Goal: Task Accomplishment & Management: Complete application form

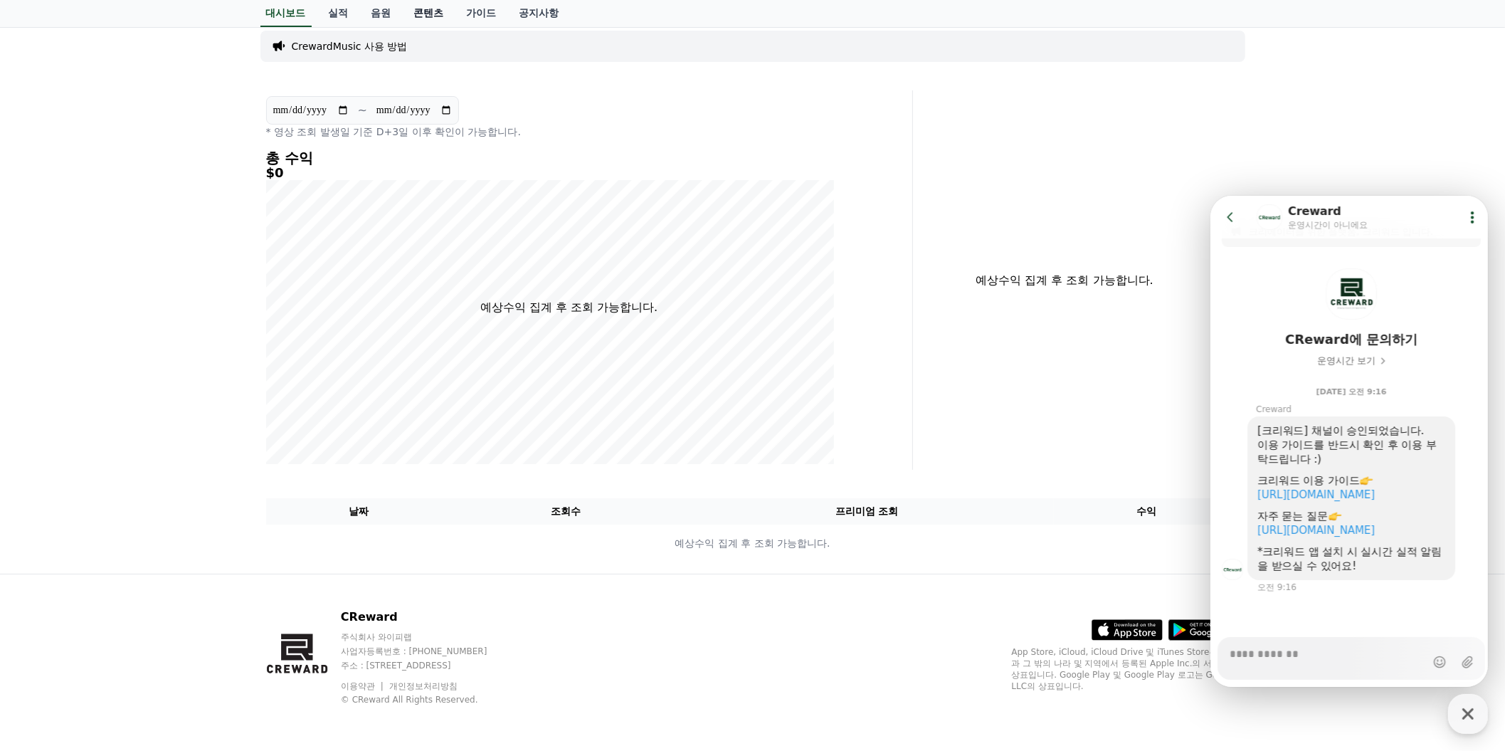
click at [456, 26] on link "콘텐츠" at bounding box center [429, 13] width 53 height 27
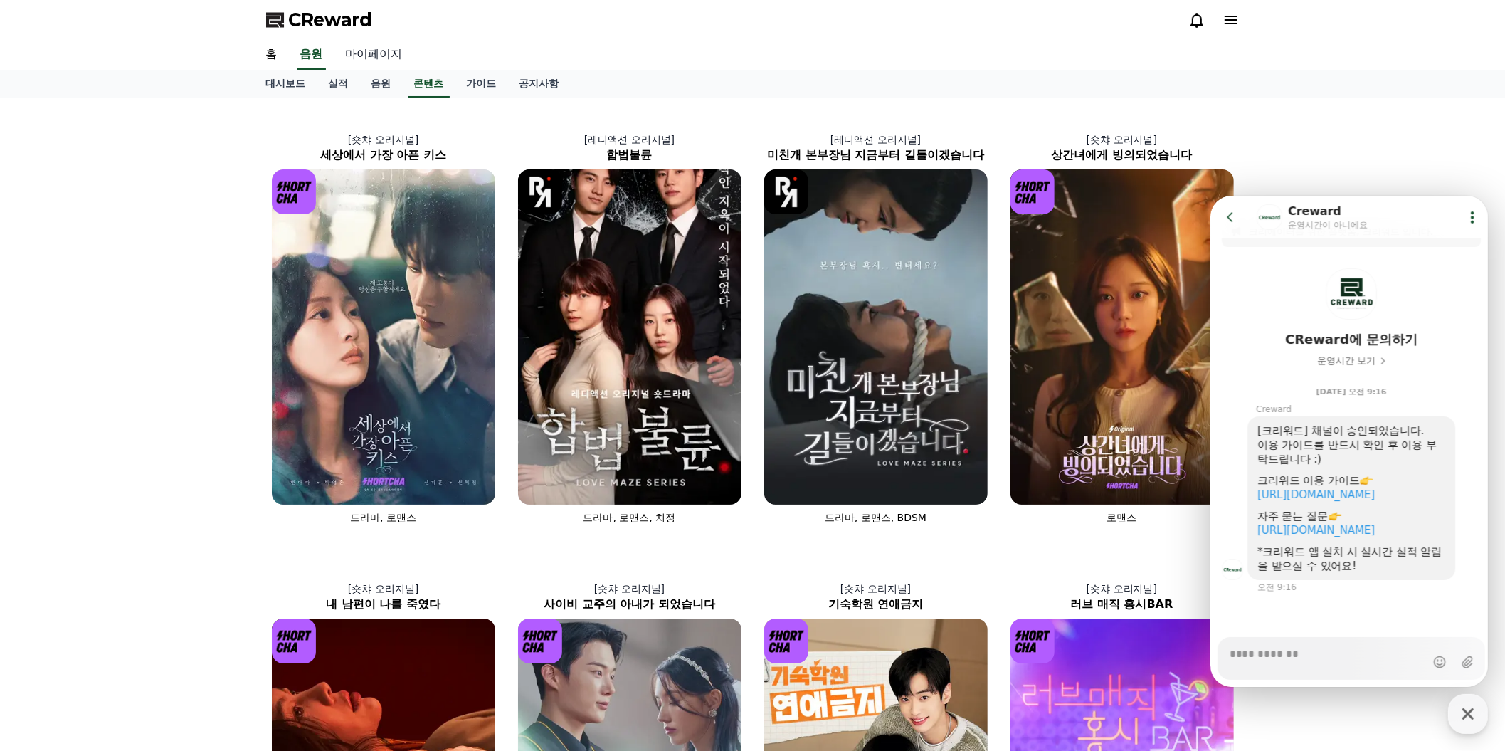
click at [414, 70] on link "마이페이지" at bounding box center [375, 55] width 80 height 30
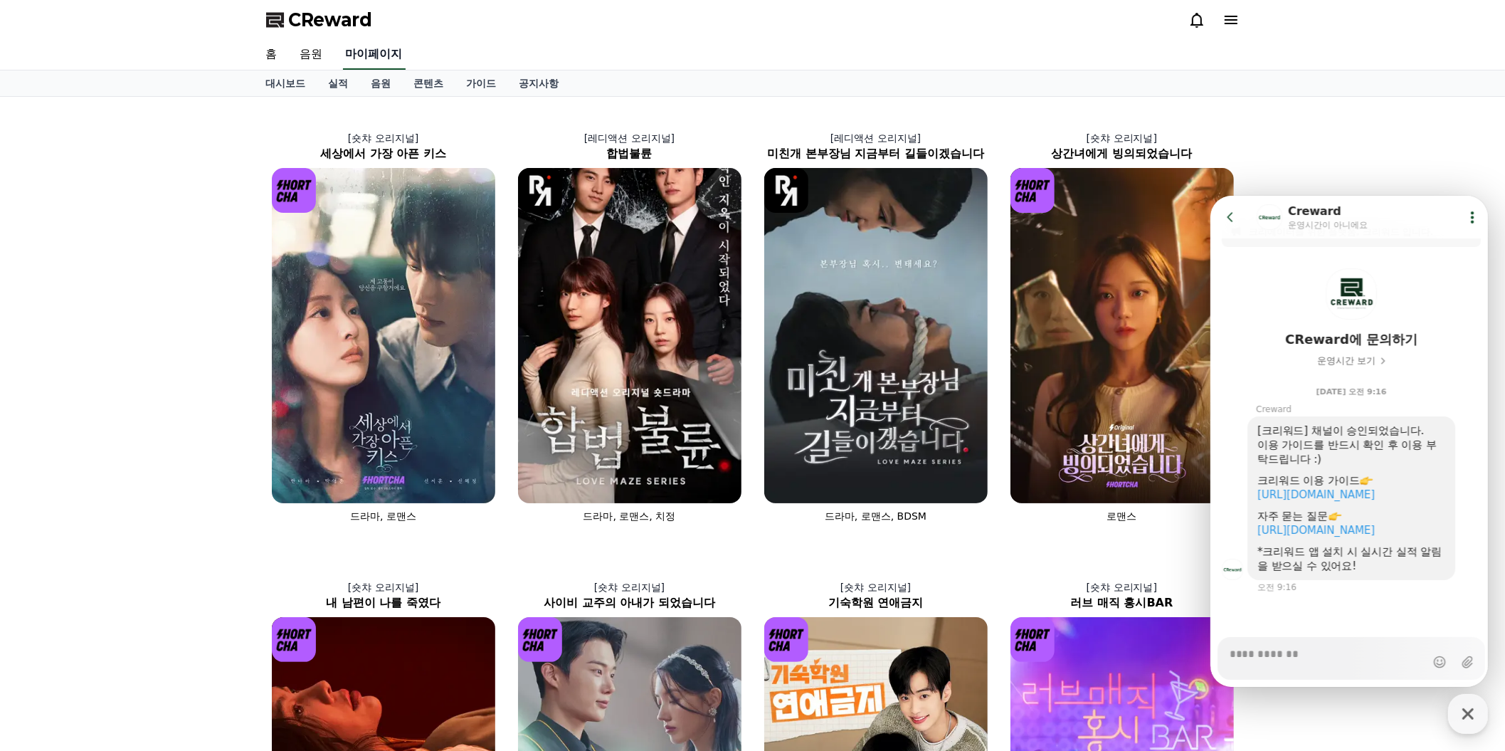
select select "**********"
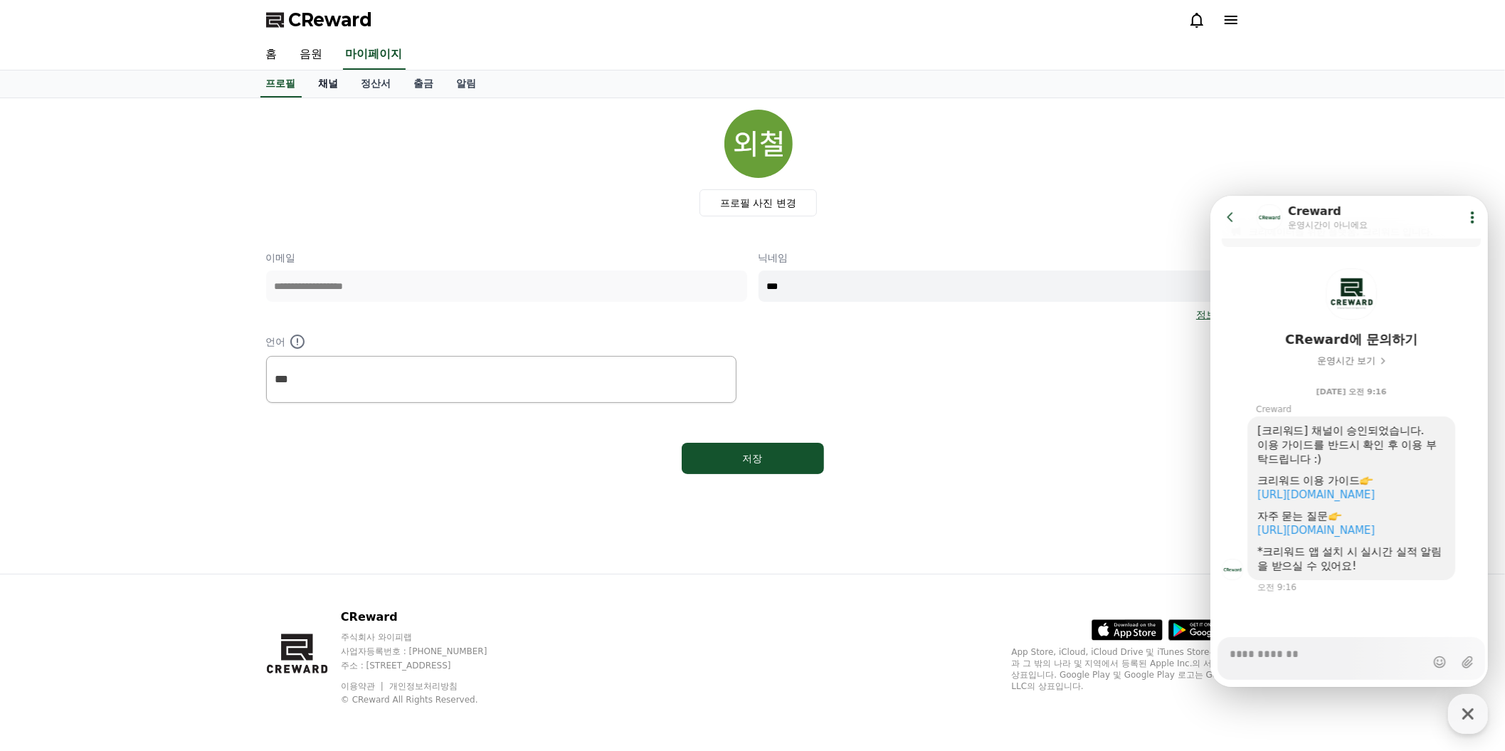
click at [350, 98] on link "채널" at bounding box center [328, 83] width 43 height 27
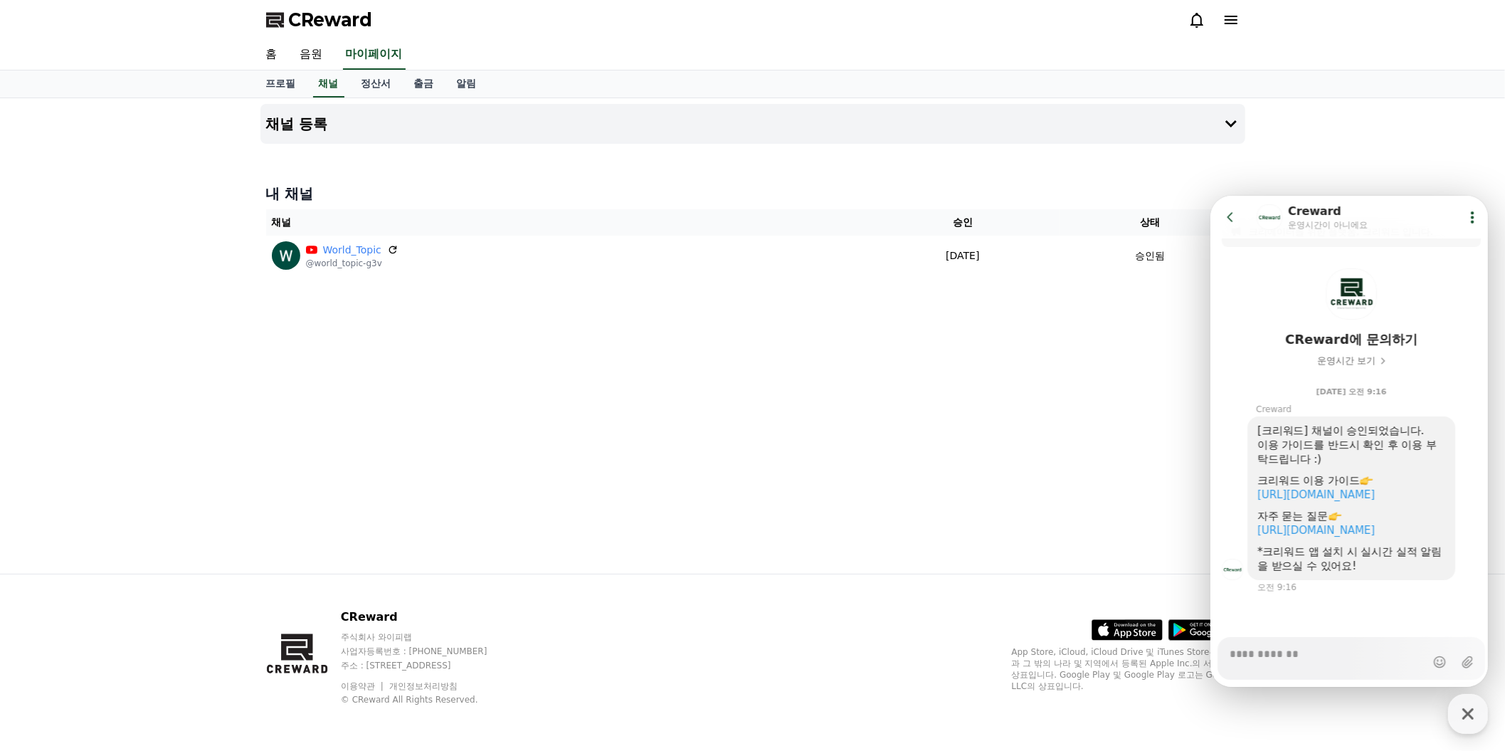
click at [1234, 217] on icon at bounding box center [1230, 216] width 14 height 14
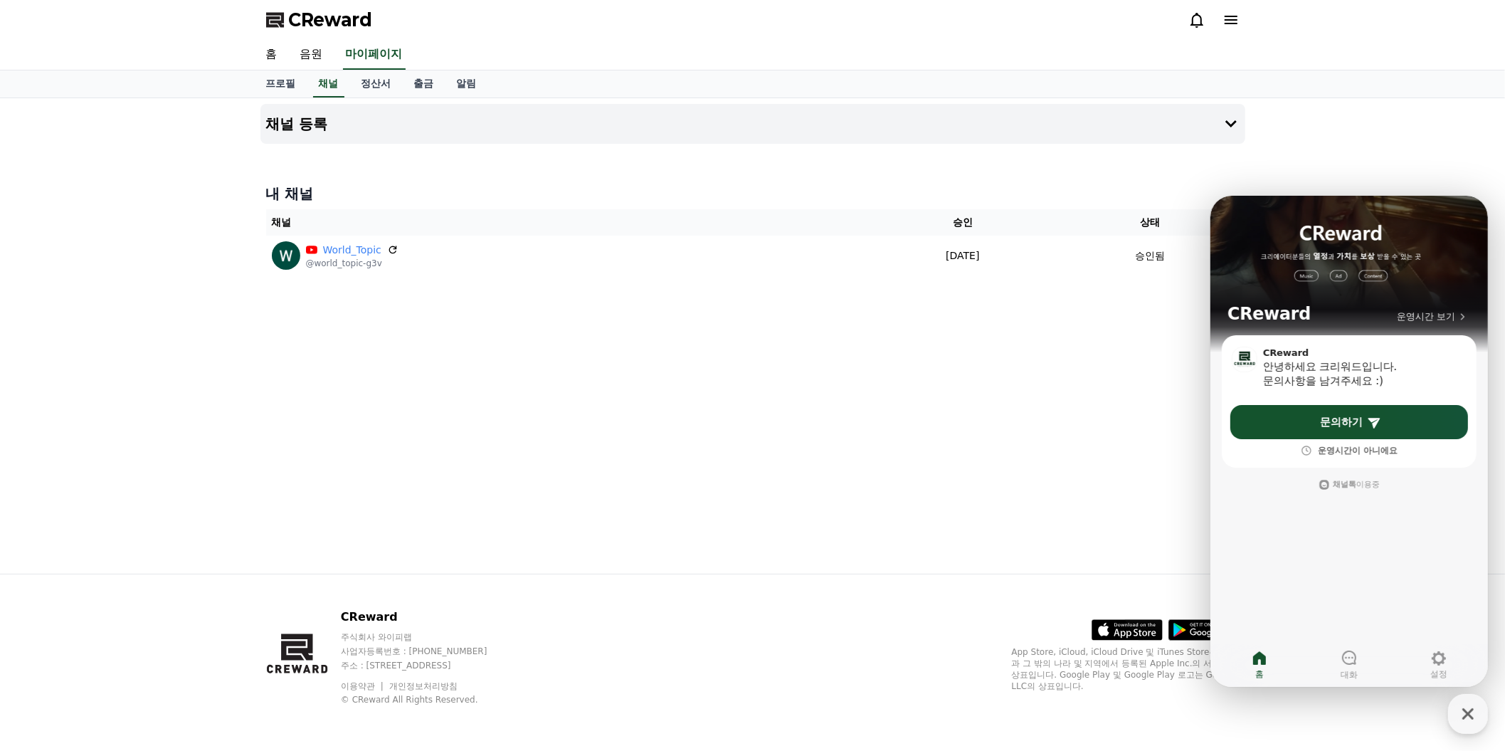
click at [1119, 155] on div at bounding box center [753, 149] width 985 height 11
drag, startPoint x: 1457, startPoint y: 205, endPoint x: 1465, endPoint y: 227, distance: 23.4
click at [1452, 300] on div "CReward 운영시간 보기" at bounding box center [1349, 265] width 278 height 140
click at [1474, 200] on div "CReward 운영시간 보기" at bounding box center [1349, 265] width 278 height 140
click at [1483, 184] on div "채널 등록 내 채널 채널 승인 상태 World_Topic @world_topic-g3v [DATE] 08-18 승인됨" at bounding box center [752, 335] width 1505 height 475
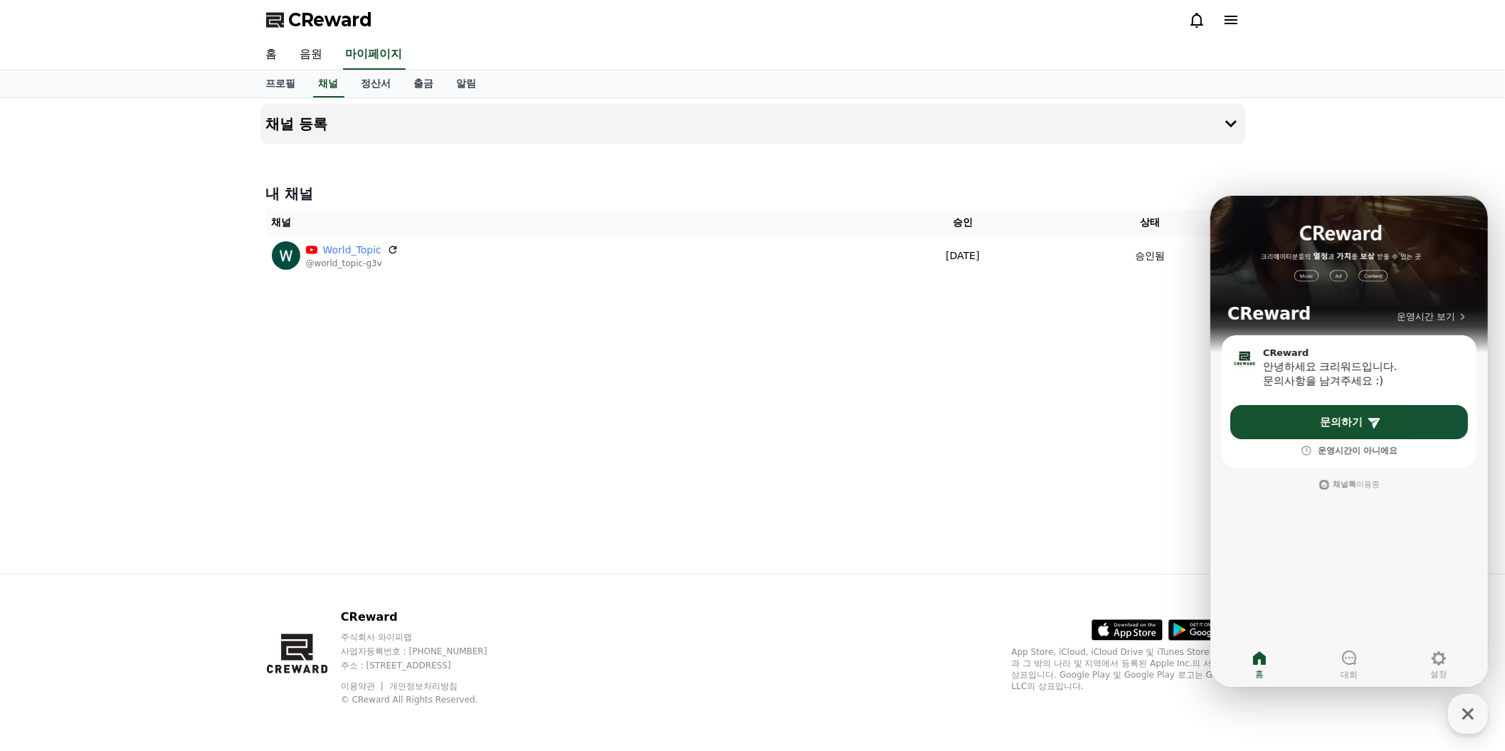
drag, startPoint x: 1482, startPoint y: 187, endPoint x: 1480, endPoint y: 194, distance: 7.4
click at [1480, 194] on div "채널 등록 내 채널 채널 승인 상태 World_Topic @world_topic-g3v [DATE] 08-18 승인됨" at bounding box center [752, 335] width 1505 height 475
click at [1479, 206] on div "CReward 운영시간 보기" at bounding box center [1349, 265] width 278 height 140
click at [1269, 660] on link "홈" at bounding box center [1259, 664] width 90 height 36
click at [1258, 661] on icon at bounding box center [1259, 657] width 17 height 17
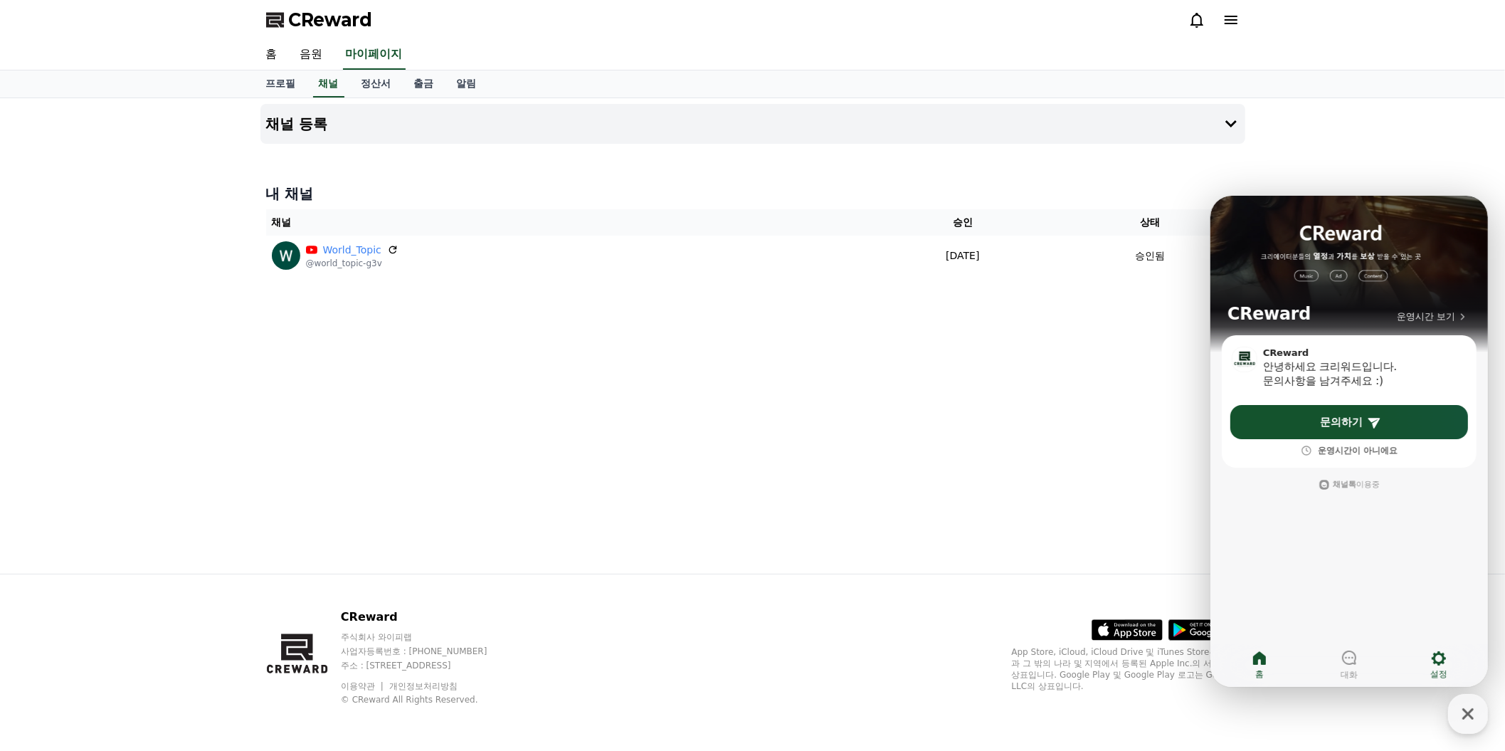
click at [1458, 658] on link "설정" at bounding box center [1439, 664] width 90 height 36
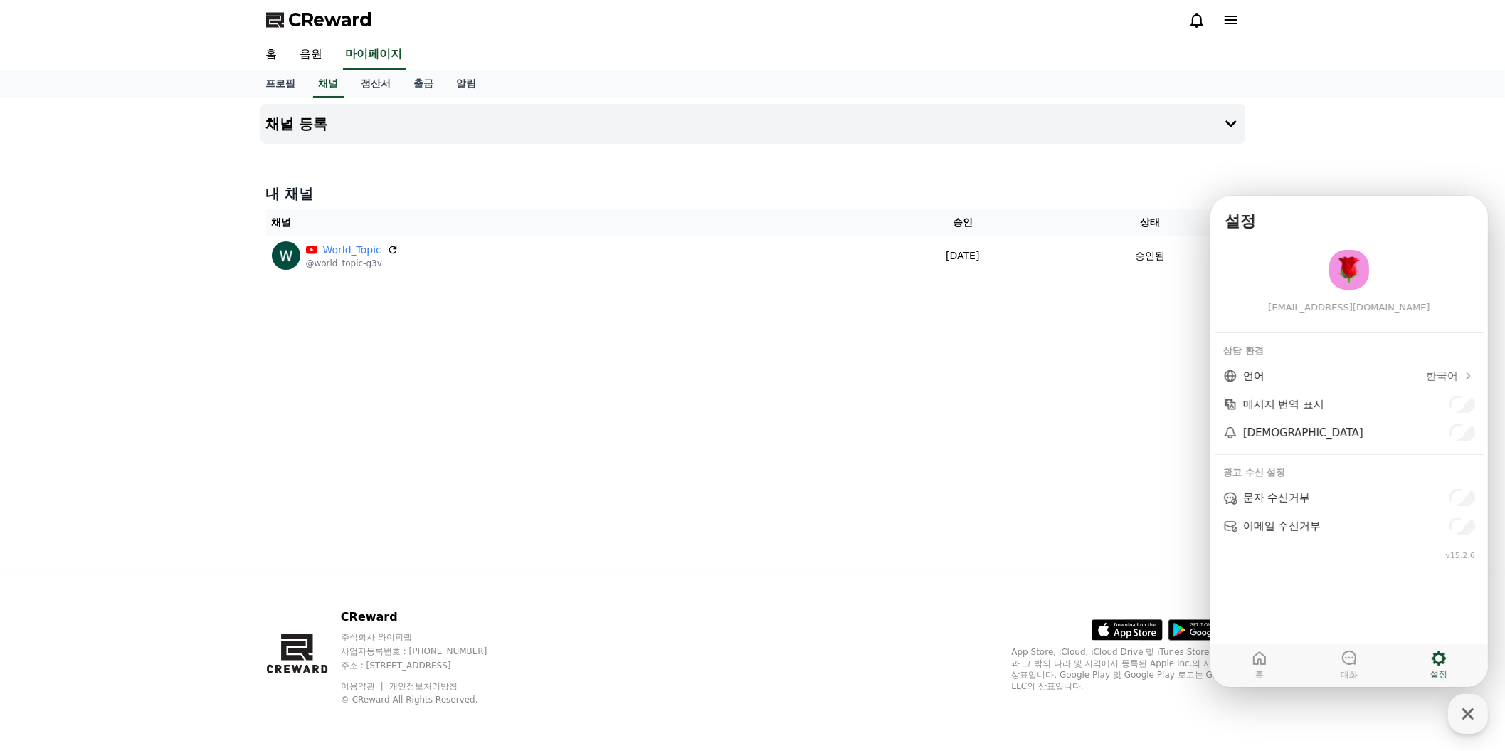
click at [1120, 204] on h4 "내 채널" at bounding box center [753, 194] width 974 height 20
click at [1476, 709] on icon "button" at bounding box center [1469, 714] width 26 height 26
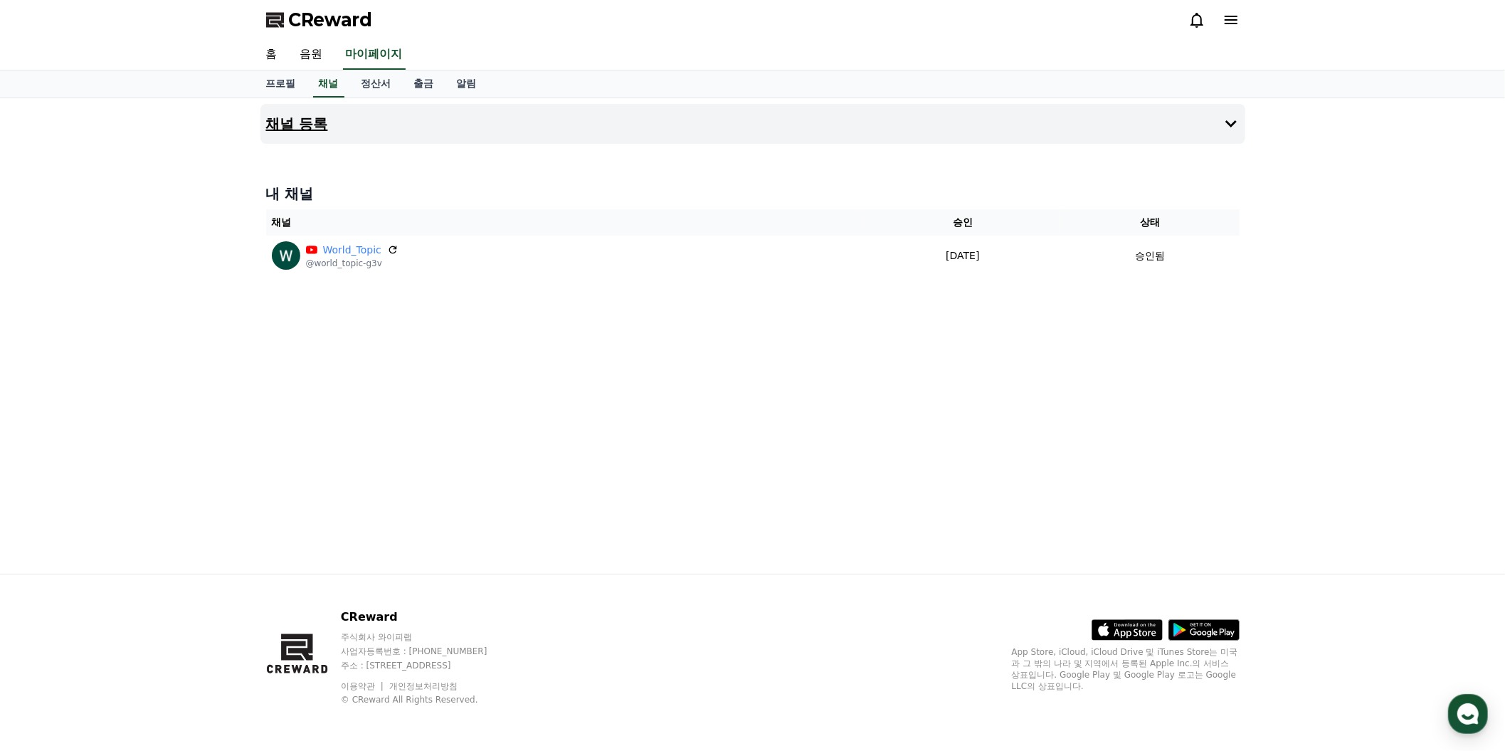
click at [308, 132] on h4 "채널 등록" at bounding box center [297, 124] width 62 height 16
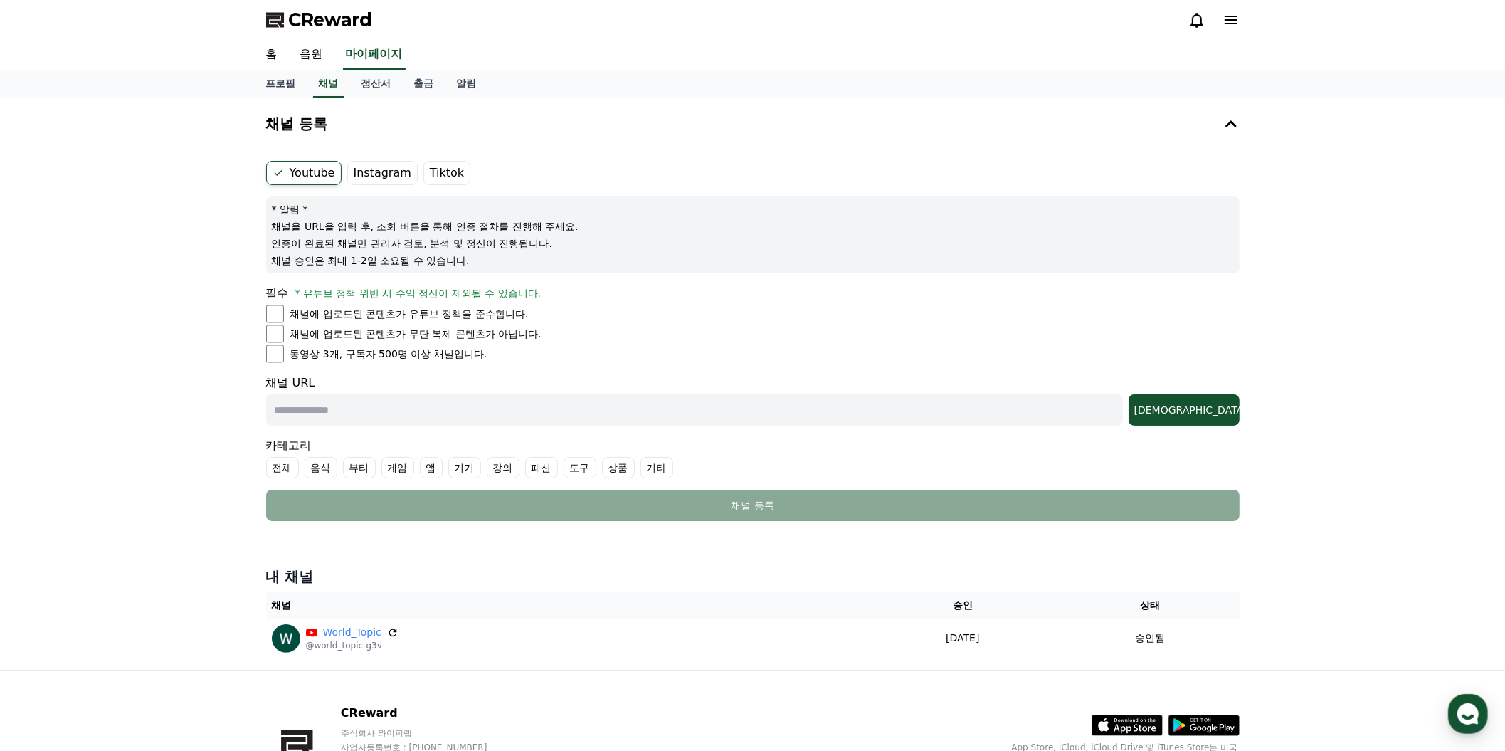
click at [325, 185] on label "Youtube" at bounding box center [303, 173] width 75 height 24
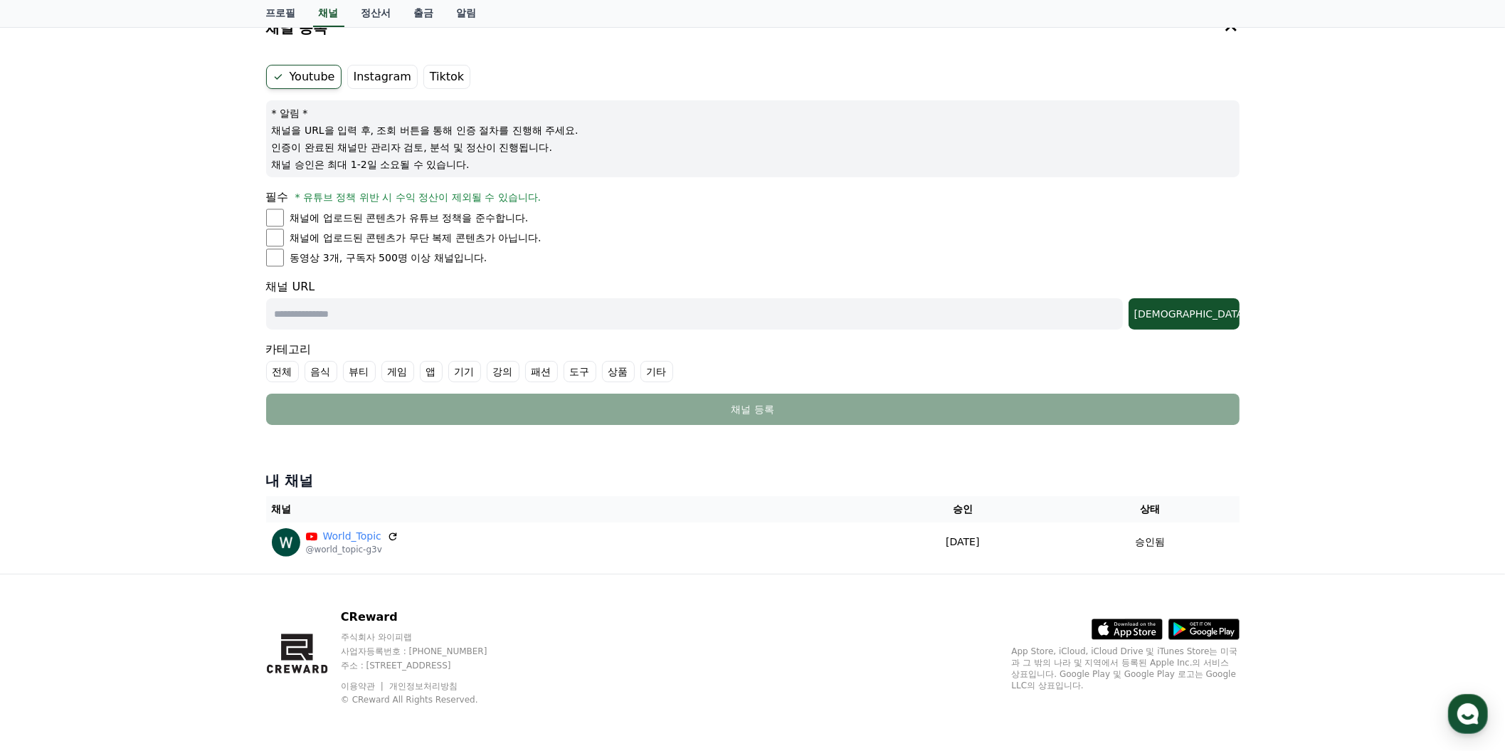
scroll to position [172, 0]
click at [461, 330] on input "text" at bounding box center [694, 313] width 857 height 31
paste input "**********"
type input "**********"
click at [1183, 321] on div "[DEMOGRAPHIC_DATA]" at bounding box center [1185, 314] width 100 height 14
